Goal: Task Accomplishment & Management: Use online tool/utility

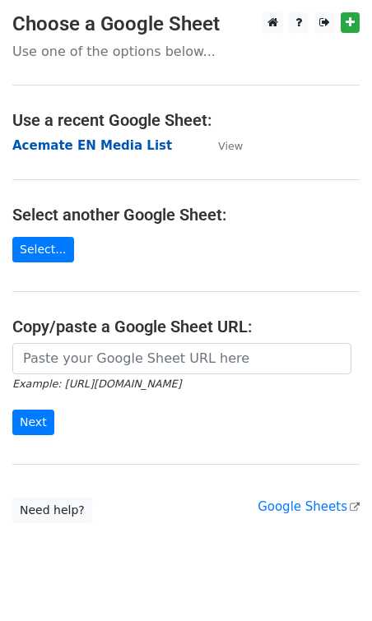
click at [121, 150] on strong "Acemate EN Media List" at bounding box center [91, 145] width 159 height 15
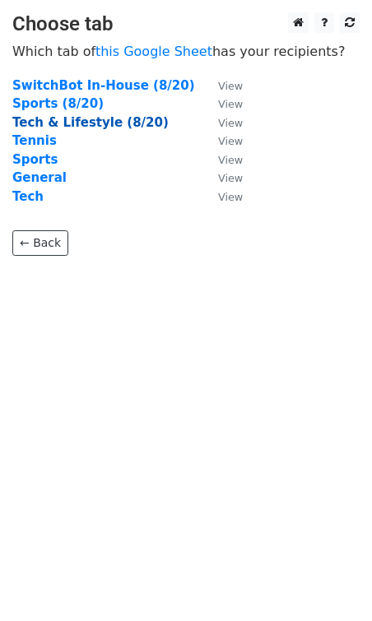
click at [66, 123] on strong "Tech & Lifestyle (8/20)" at bounding box center [90, 122] width 156 height 15
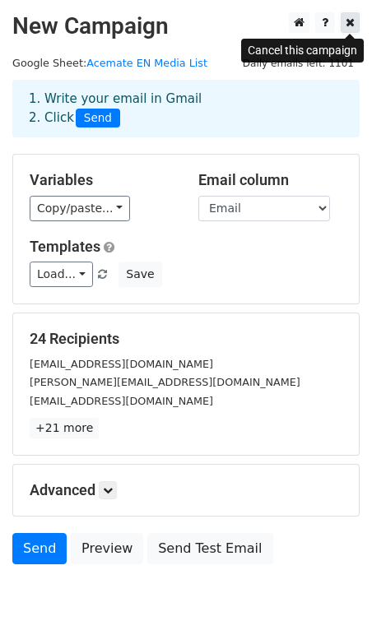
click at [351, 22] on icon at bounding box center [349, 22] width 9 height 12
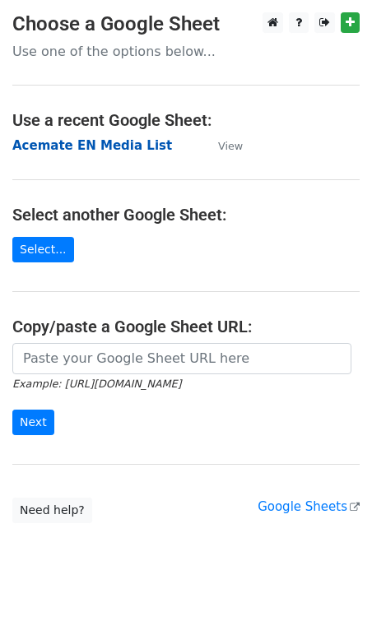
click at [85, 139] on strong "Acemate EN Media List" at bounding box center [91, 145] width 159 height 15
click at [67, 141] on strong "Acemate EN Media List" at bounding box center [91, 145] width 159 height 15
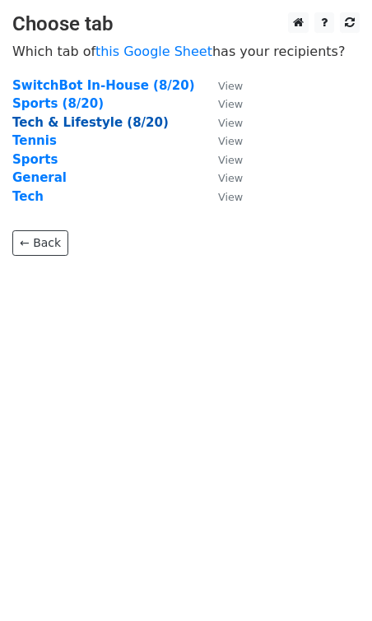
click at [59, 126] on strong "Tech & Lifestyle (8/20)" at bounding box center [90, 122] width 156 height 15
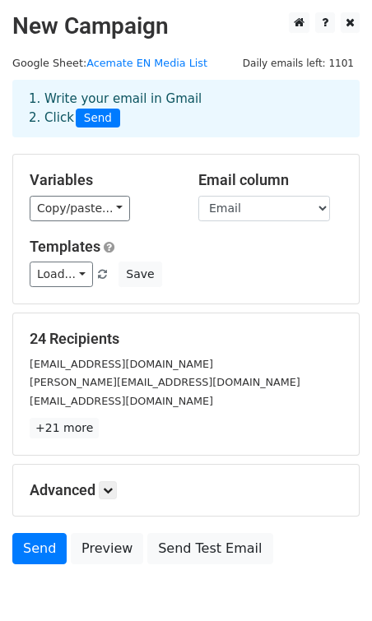
click at [49, 194] on div "Variables Copy/paste... {{Media}} {{FN}} {{LN}} {{Email}}" at bounding box center [101, 196] width 169 height 50
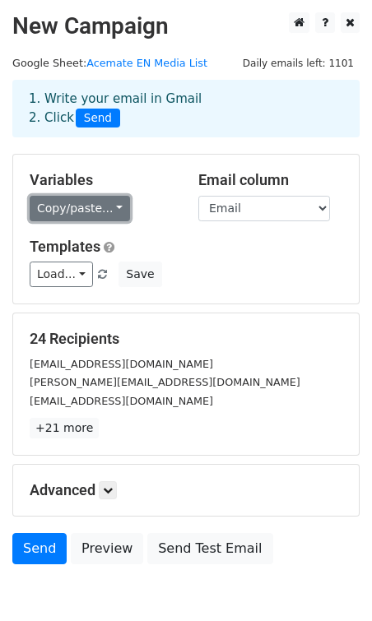
click at [52, 206] on link "Copy/paste..." at bounding box center [80, 208] width 100 height 25
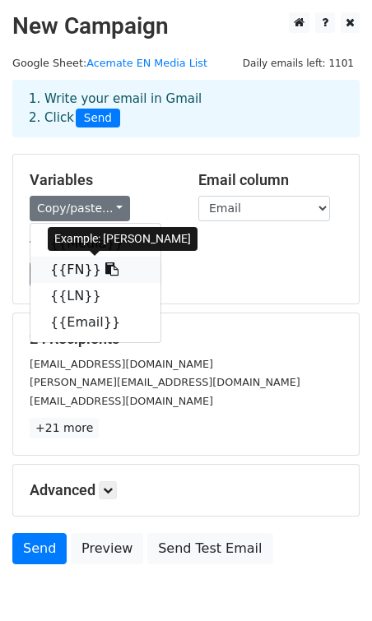
click at [74, 266] on link "{{FN}}" at bounding box center [95, 270] width 130 height 26
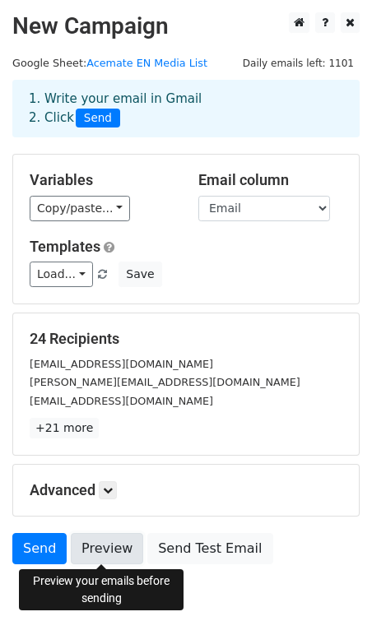
click at [89, 544] on link "Preview" at bounding box center [107, 548] width 72 height 31
